Goal: Information Seeking & Learning: Learn about a topic

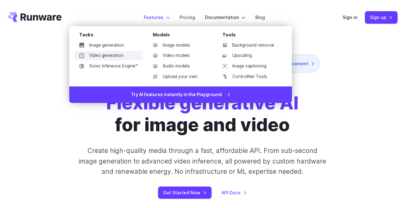
click at [110, 55] on link "Video generation" at bounding box center [108, 55] width 69 height 9
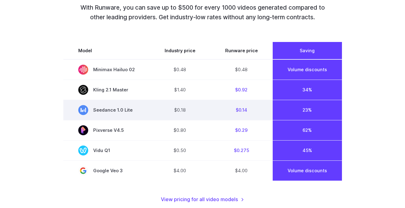
scroll to position [458, 0]
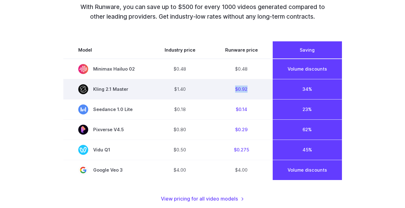
drag, startPoint x: 233, startPoint y: 88, endPoint x: 255, endPoint y: 88, distance: 22.1
click at [255, 88] on td "$0.92" at bounding box center [241, 89] width 62 height 20
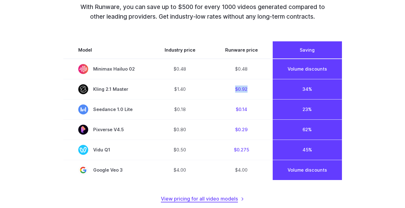
click at [212, 202] on link "View pricing for all video models" at bounding box center [202, 199] width 83 height 8
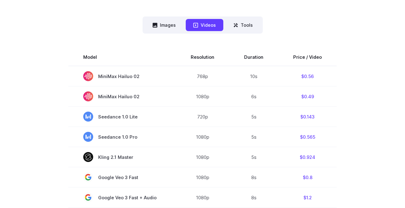
scroll to position [158, 0]
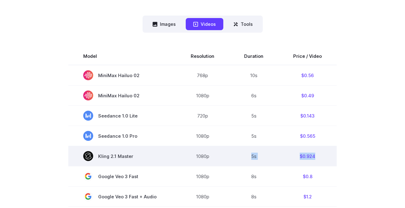
drag, startPoint x: 250, startPoint y: 156, endPoint x: 319, endPoint y: 155, distance: 68.6
click at [319, 155] on tr "Kling 2.1 Master 1080p 5s $0.924" at bounding box center [202, 156] width 268 height 20
copy tr "5s $0.924"
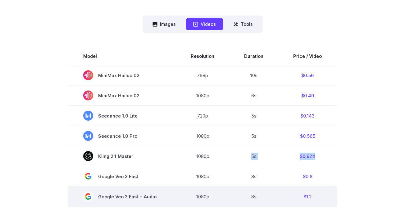
copy tr "5s $0.924"
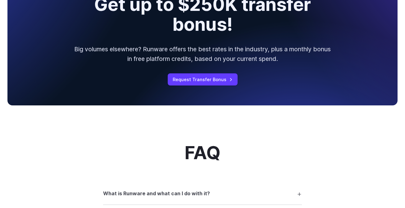
scroll to position [878, 0]
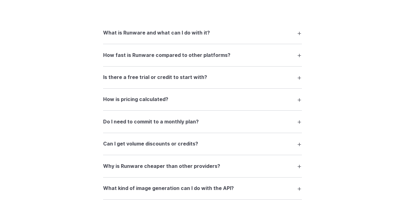
click at [187, 81] on h3 "Is there a free trial or credit to start with?" at bounding box center [155, 77] width 104 height 8
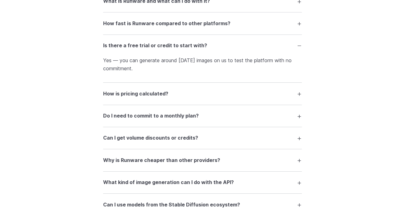
scroll to position [912, 0]
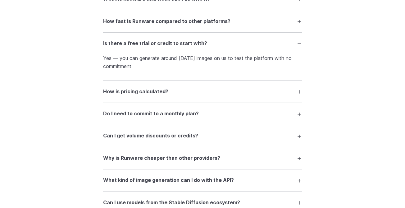
click at [160, 93] on h3 "How is pricing calculated?" at bounding box center [135, 92] width 65 height 8
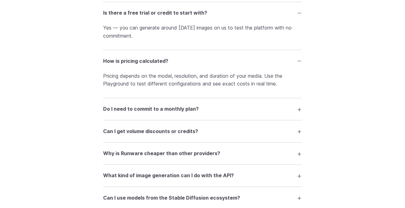
scroll to position [947, 0]
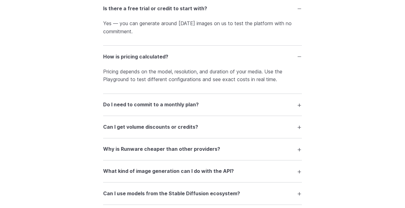
click at [174, 109] on h3 "Do I need to commit to a monthly plan?" at bounding box center [151, 105] width 96 height 8
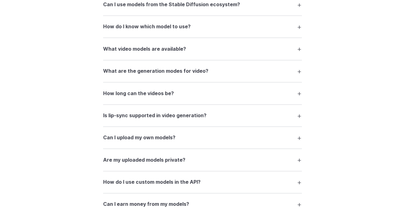
scroll to position [1162, 0]
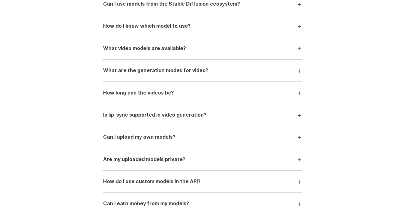
click at [184, 32] on summary "How do I know which model to use?" at bounding box center [202, 26] width 199 height 12
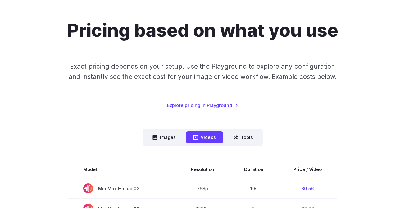
scroll to position [0, 0]
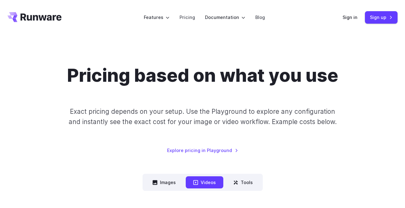
click at [51, 18] on icon "Go to /" at bounding box center [40, 16] width 41 height 7
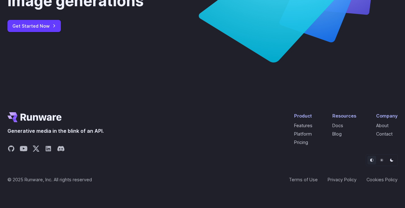
scroll to position [2400, 0]
